Goal: Task Accomplishment & Management: Manage account settings

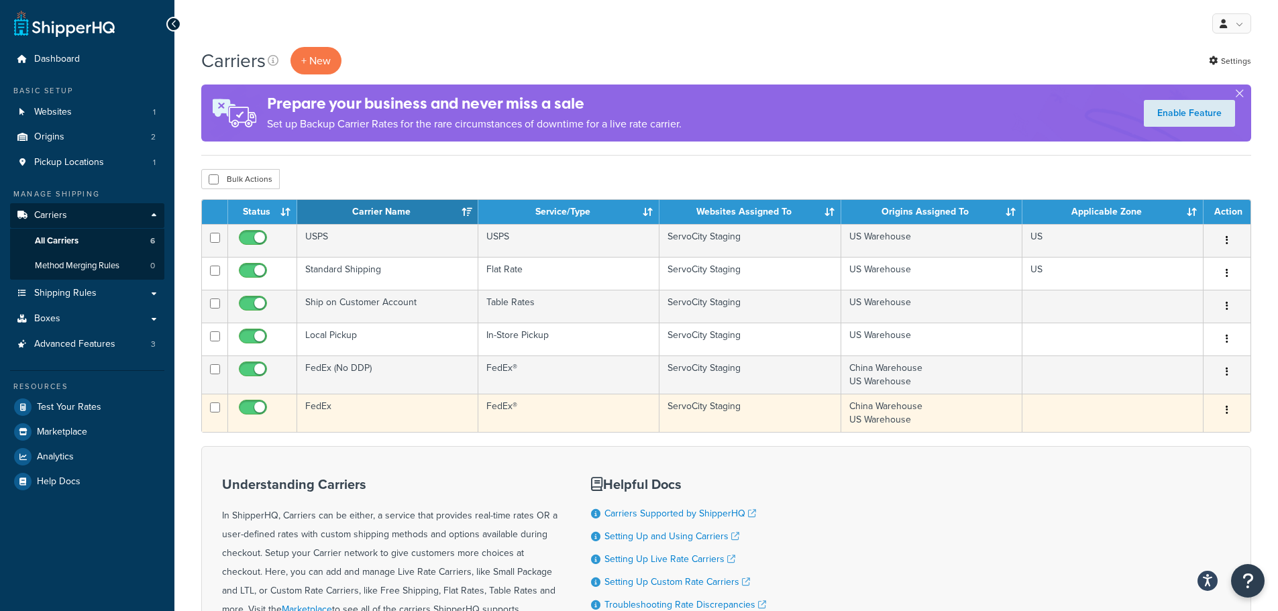
click at [428, 409] on td "FedEx" at bounding box center [387, 413] width 181 height 38
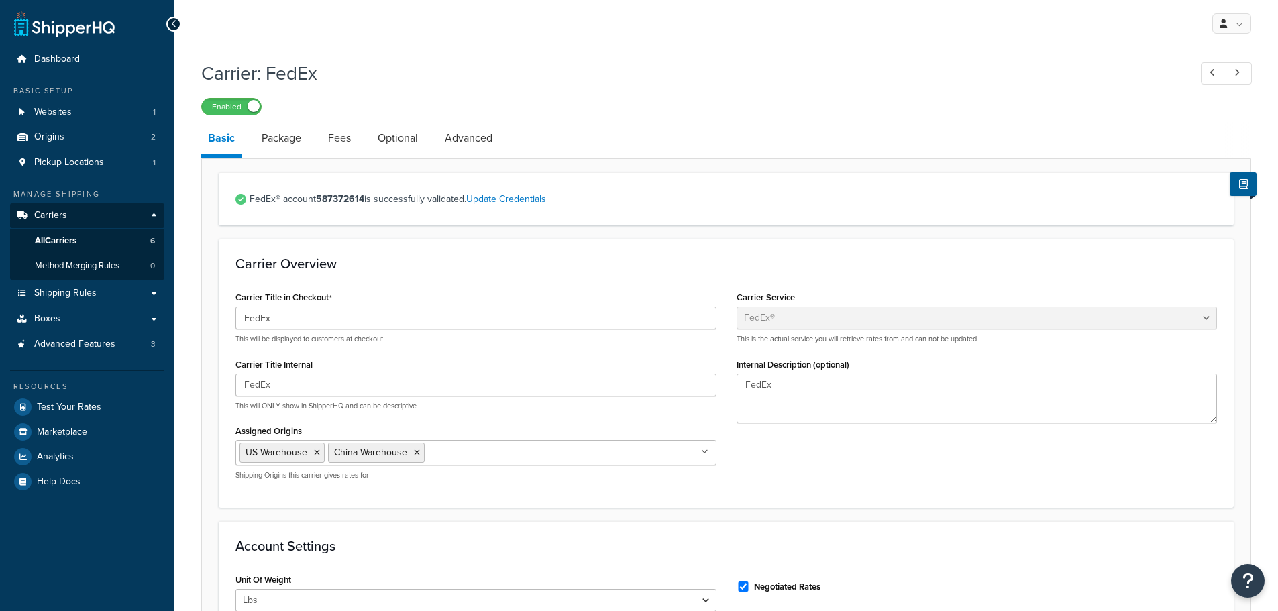
select select "fedEx"
select select "REGULAR_PICKUP"
select select "YOUR_PACKAGING"
click at [279, 133] on link "Package" at bounding box center [281, 138] width 53 height 32
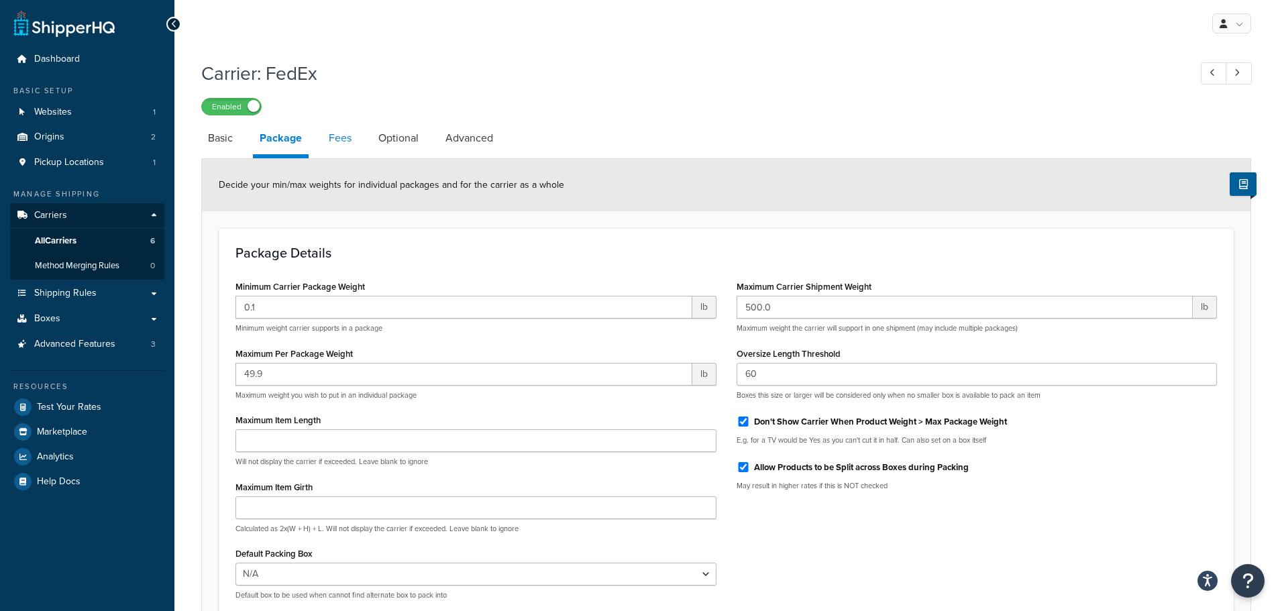
click at [347, 143] on link "Fees" at bounding box center [340, 138] width 36 height 32
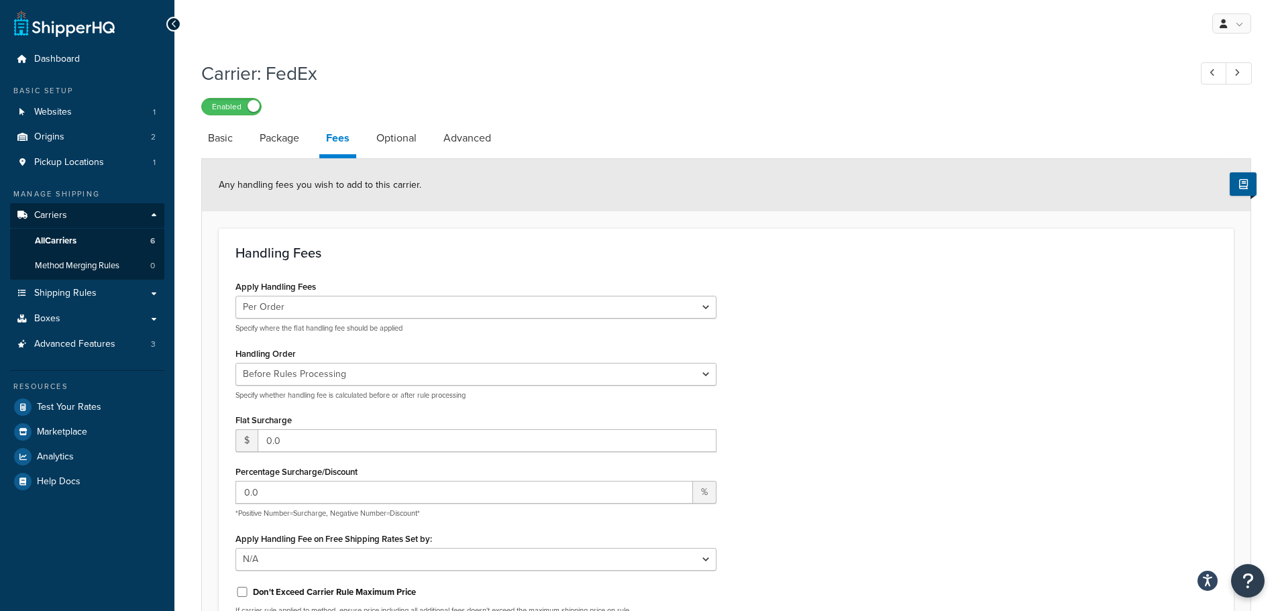
click at [429, 137] on li "Optional" at bounding box center [403, 138] width 67 height 32
click at [415, 140] on link "Optional" at bounding box center [397, 138] width 54 height 32
select select "business"
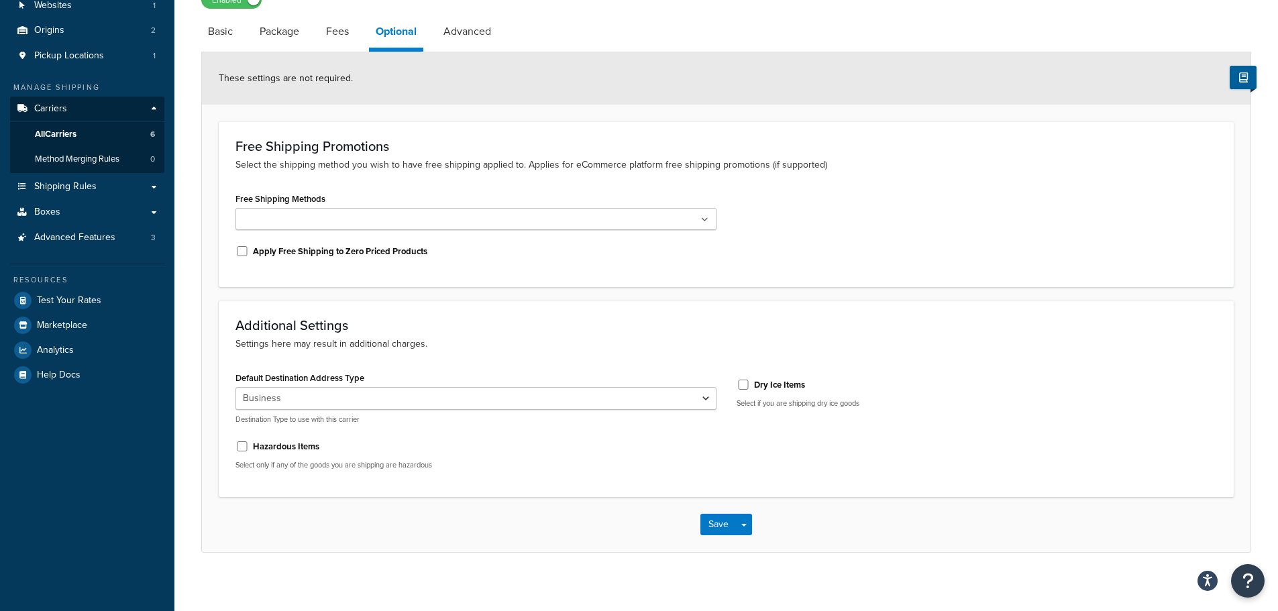
scroll to position [115, 0]
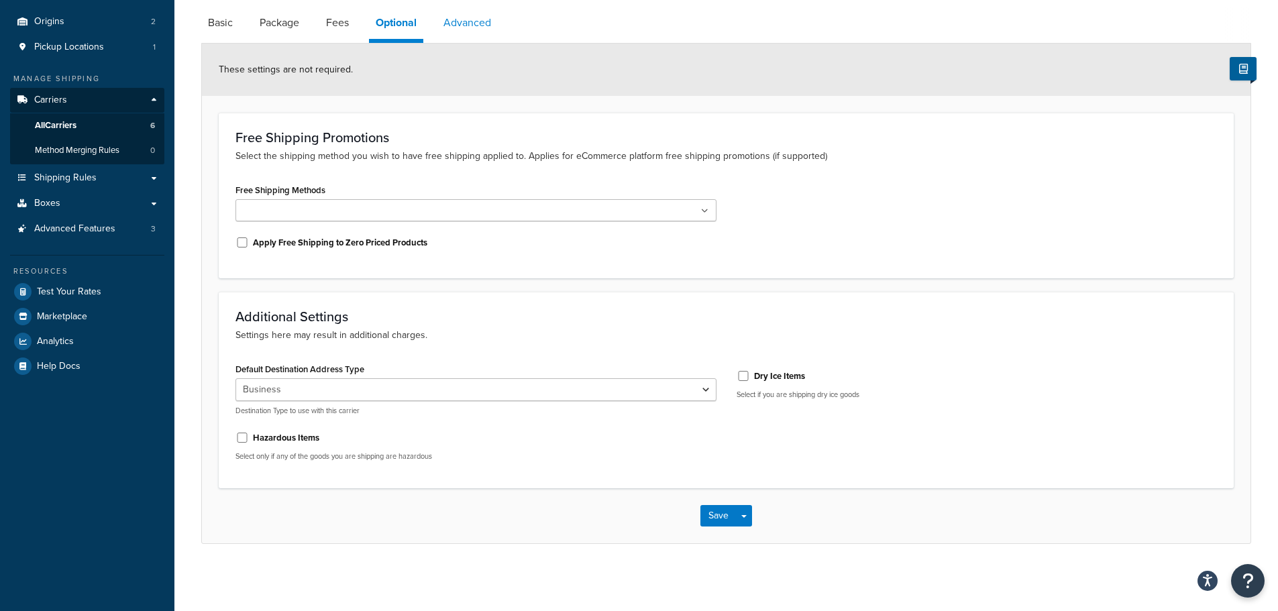
click at [476, 30] on link "Advanced" at bounding box center [467, 23] width 61 height 32
select select "false"
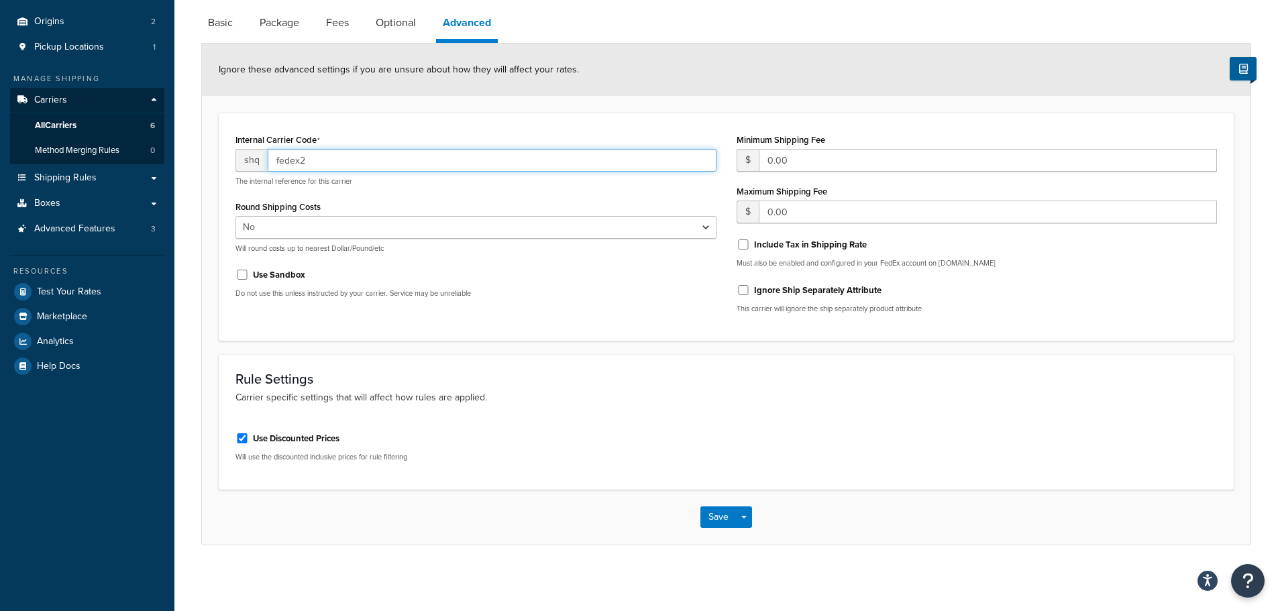
click at [365, 160] on input "fedex2" at bounding box center [492, 160] width 449 height 23
